Goal: Use online tool/utility: Utilize a website feature to perform a specific function

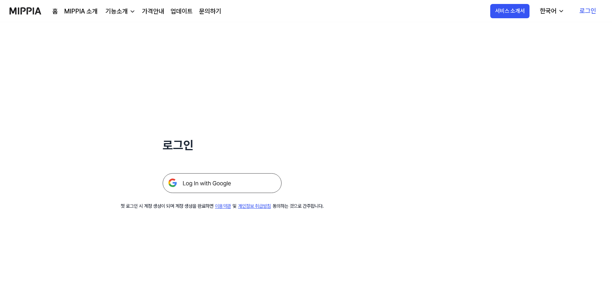
click at [200, 187] on img at bounding box center [222, 183] width 119 height 20
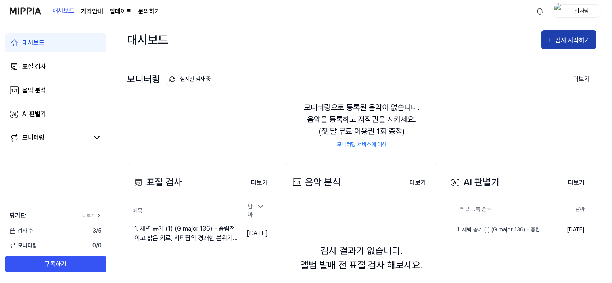
click at [561, 38] on div "검사 시작하기" at bounding box center [574, 40] width 37 height 10
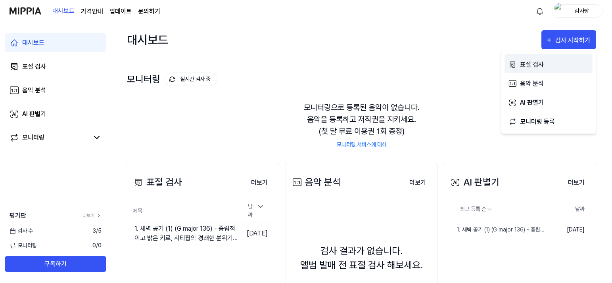
click at [529, 65] on div "표절 검사" at bounding box center [554, 65] width 69 height 10
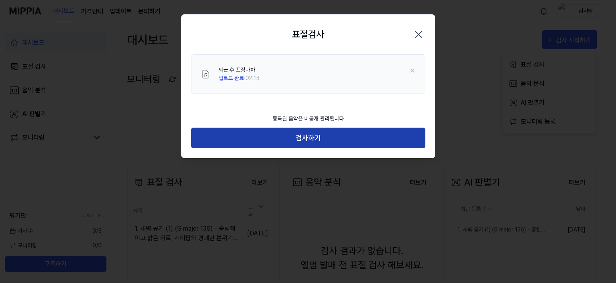
click at [313, 133] on button "검사하기" at bounding box center [308, 138] width 234 height 21
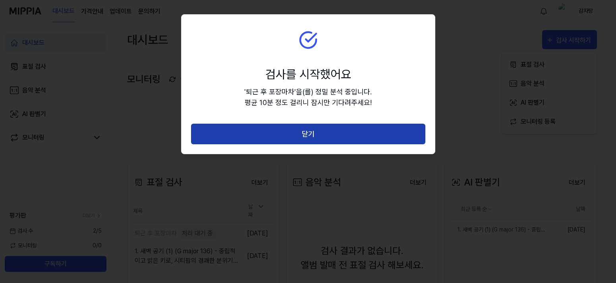
click at [349, 131] on button "닫기" at bounding box center [308, 134] width 234 height 21
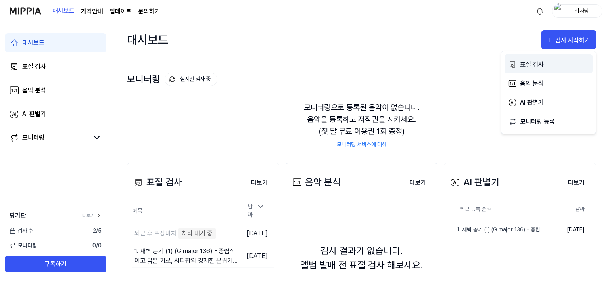
click at [538, 65] on div "표절 검사" at bounding box center [554, 65] width 69 height 10
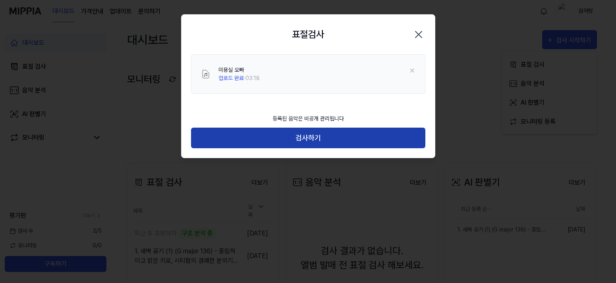
click at [358, 135] on button "검사하기" at bounding box center [308, 138] width 234 height 21
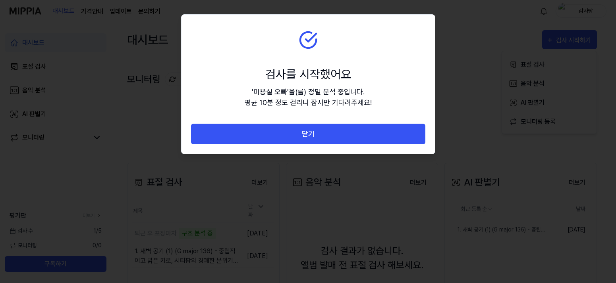
click at [358, 135] on button "닫기" at bounding box center [308, 134] width 234 height 21
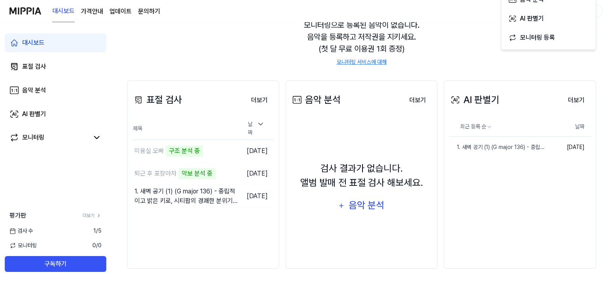
scroll to position [84, 0]
